Goal: Transaction & Acquisition: Purchase product/service

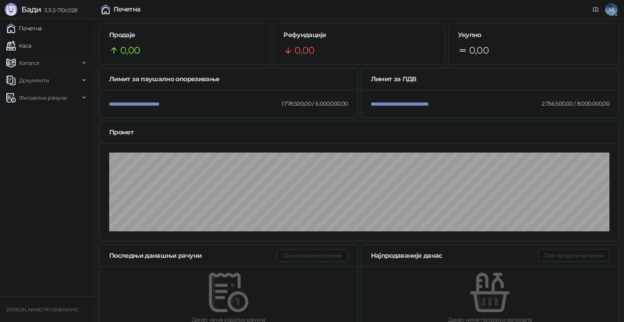
click at [31, 45] on link "Каса" at bounding box center [18, 46] width 25 height 16
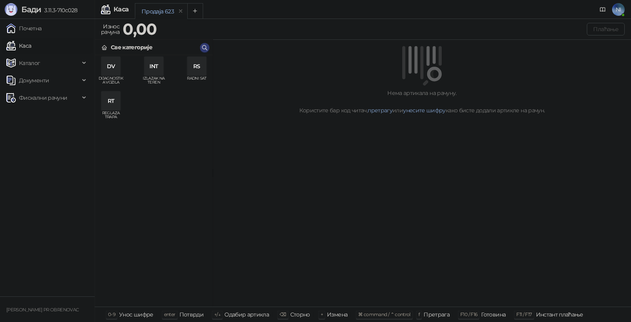
click at [200, 74] on div "RS" at bounding box center [196, 66] width 19 height 19
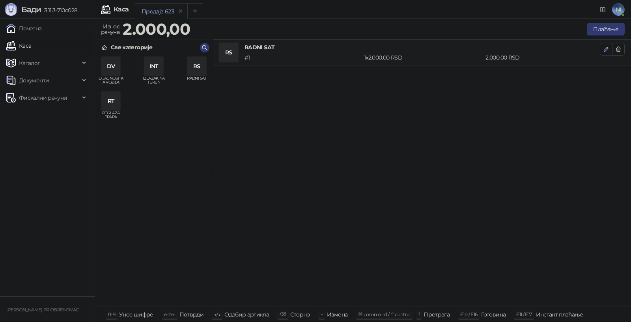
click at [603, 51] on icon "button" at bounding box center [606, 49] width 6 height 6
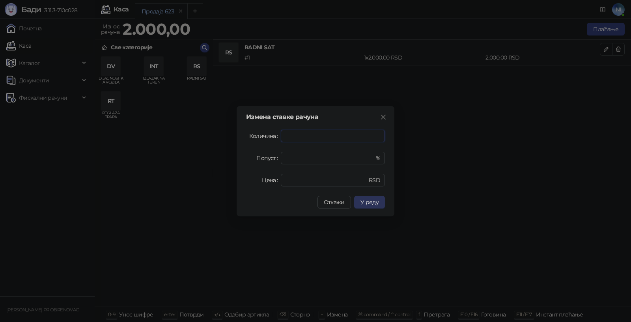
type input "*"
click at [374, 207] on button "У реду" at bounding box center [369, 202] width 31 height 13
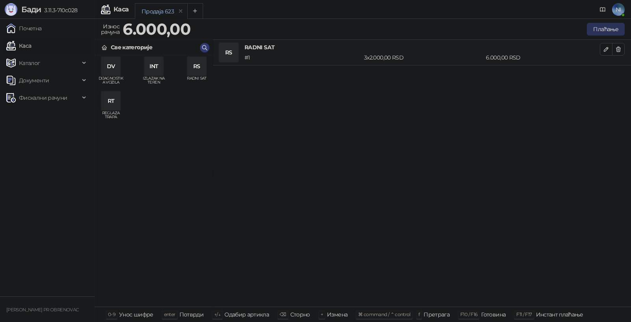
click at [617, 25] on button "Плаћање" at bounding box center [606, 29] width 38 height 13
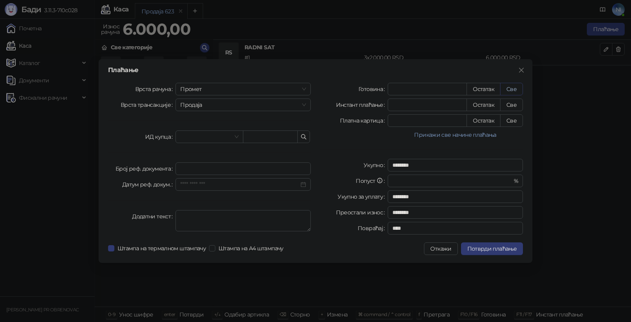
click at [508, 88] on button "Све" at bounding box center [511, 89] width 23 height 13
type input "****"
click at [506, 250] on span "Потврди плаћање" at bounding box center [491, 248] width 49 height 7
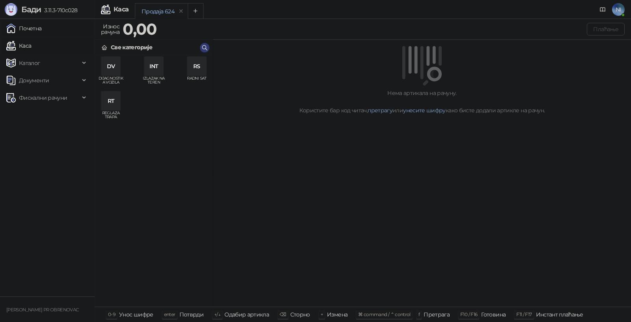
click at [42, 30] on link "Почетна" at bounding box center [24, 29] width 36 height 16
